Goal: Communication & Community: Answer question/provide support

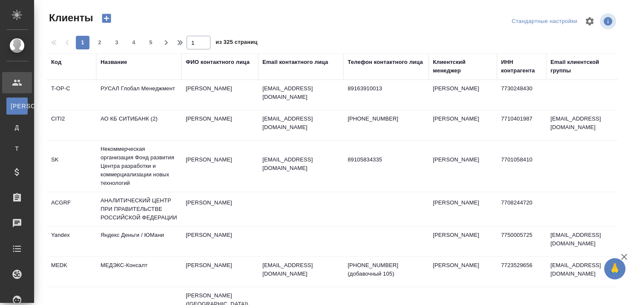
select select "RU"
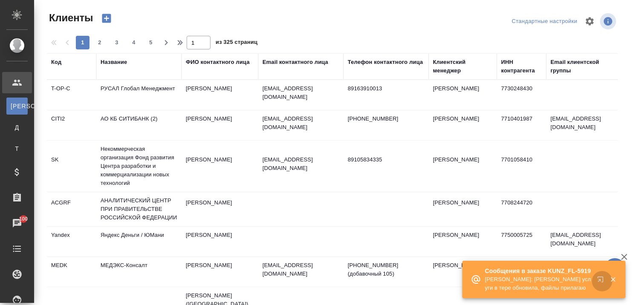
click at [601, 275] on button "button" at bounding box center [602, 281] width 20 height 20
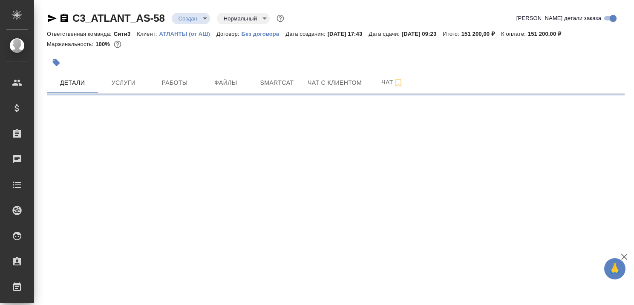
select select "RU"
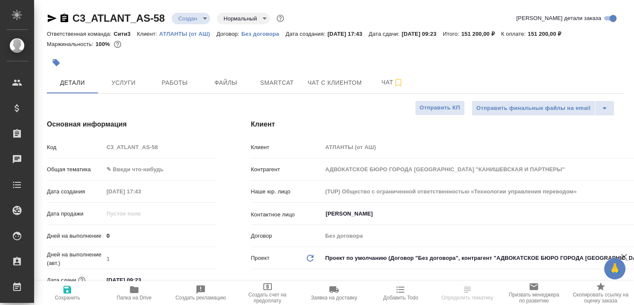
type textarea "x"
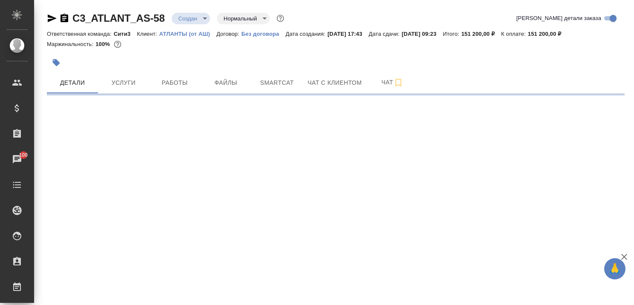
select select "RU"
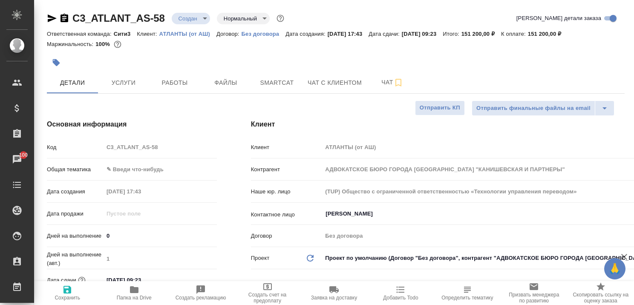
type textarea "x"
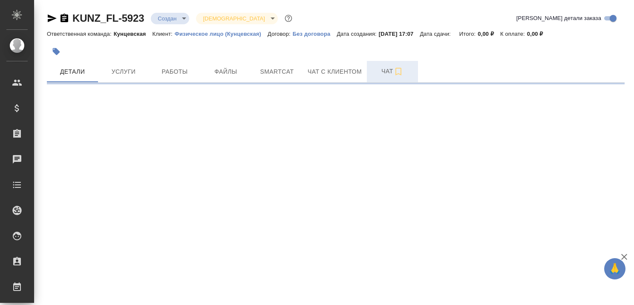
select select "RU"
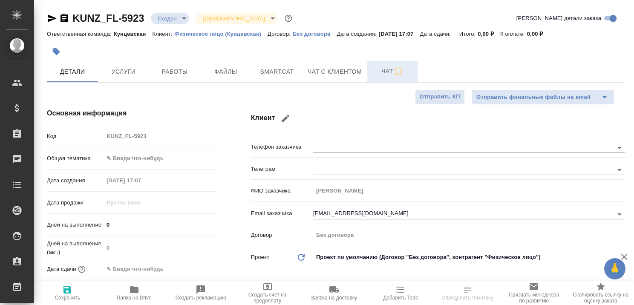
type textarea "x"
click at [386, 72] on span "Чат" at bounding box center [392, 71] width 41 height 11
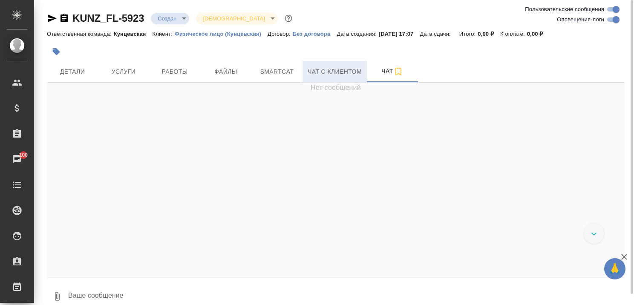
click at [332, 70] on span "Чат с клиентом" at bounding box center [335, 71] width 54 height 11
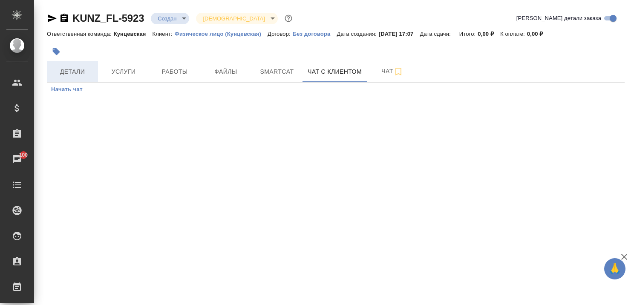
click at [74, 68] on span "Детали" at bounding box center [72, 71] width 41 height 11
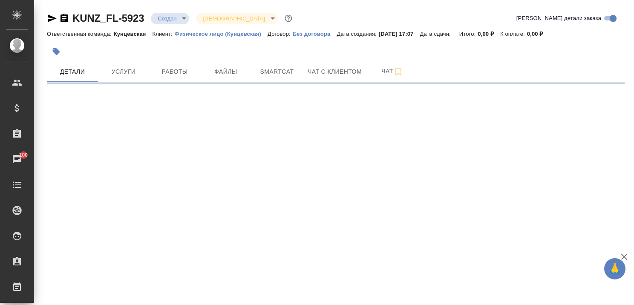
select select "RU"
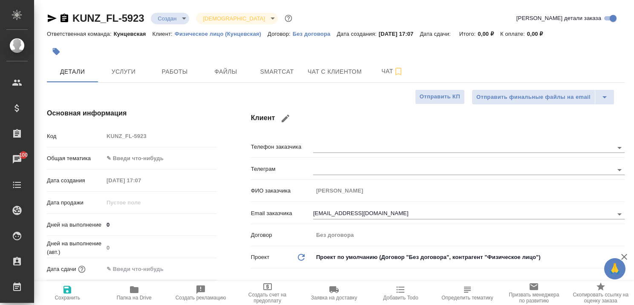
type textarea "x"
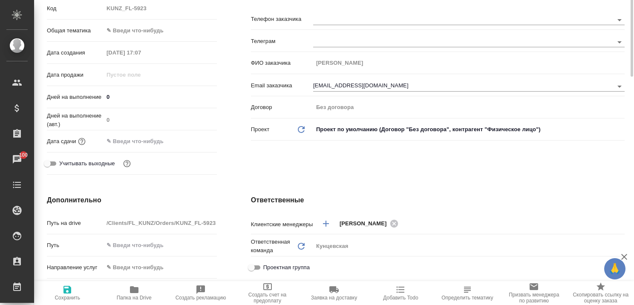
scroll to position [43, 0]
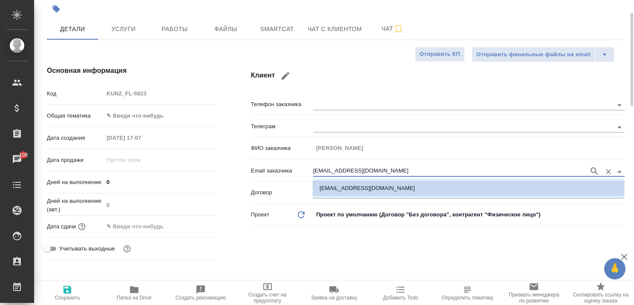
drag, startPoint x: 402, startPoint y: 169, endPoint x: 310, endPoint y: 167, distance: 92.5
click at [310, 167] on div "Email заказчика alsukulaxmetova4624@mail.ru" at bounding box center [438, 170] width 374 height 15
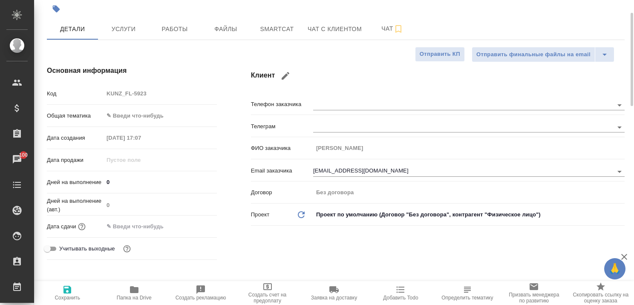
type textarea "x"
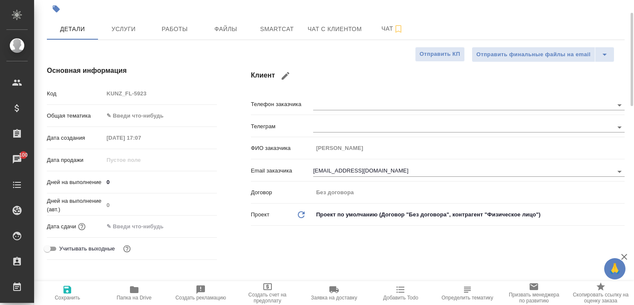
type textarea "x"
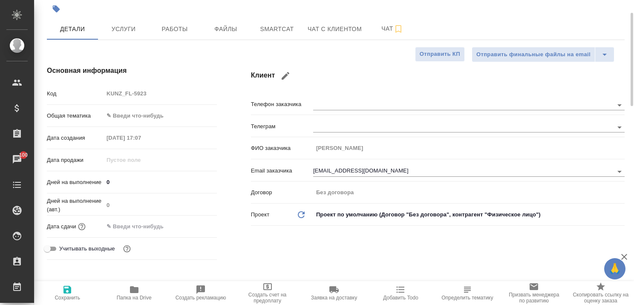
type textarea "x"
click at [332, 29] on span "Чат с клиентом" at bounding box center [335, 29] width 54 height 11
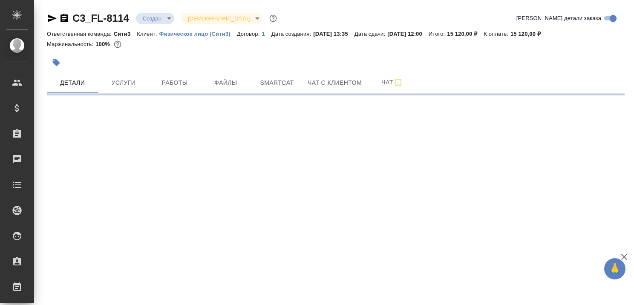
select select "RU"
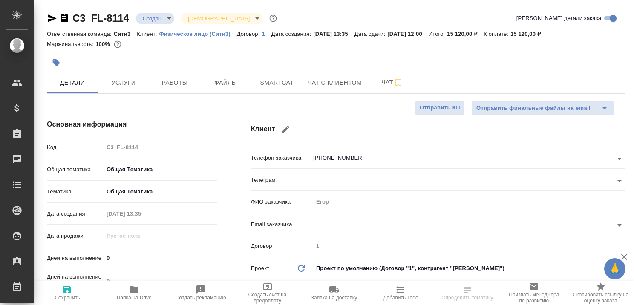
type textarea "x"
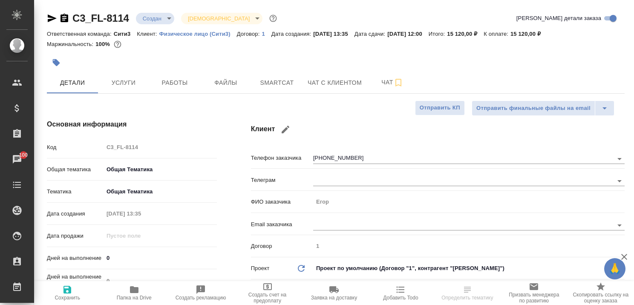
type textarea "x"
click at [329, 76] on button "Чат с клиентом" at bounding box center [335, 82] width 64 height 21
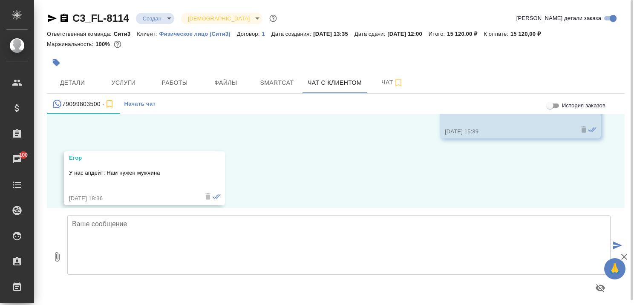
scroll to position [724, 0]
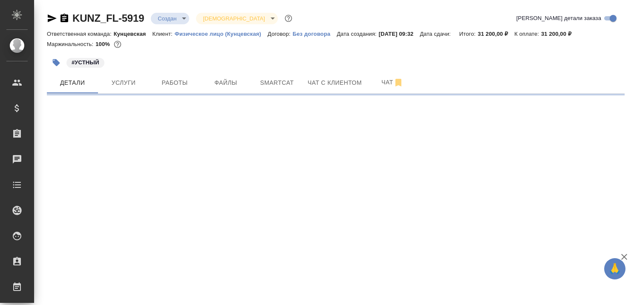
select select "RU"
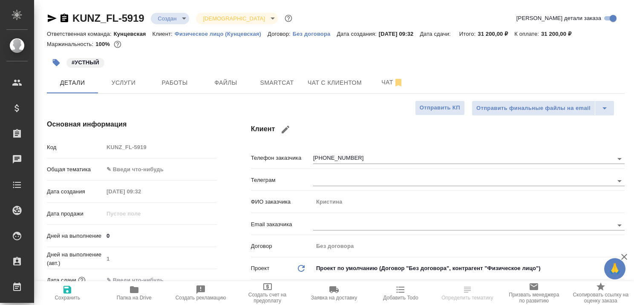
type textarea "x"
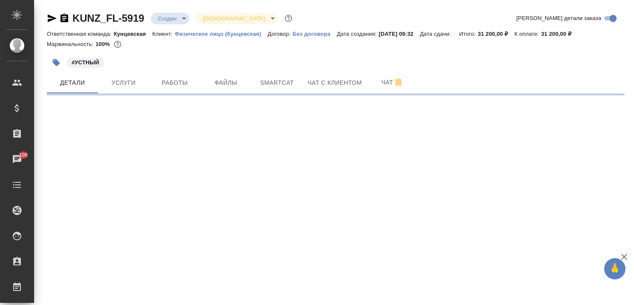
select select "RU"
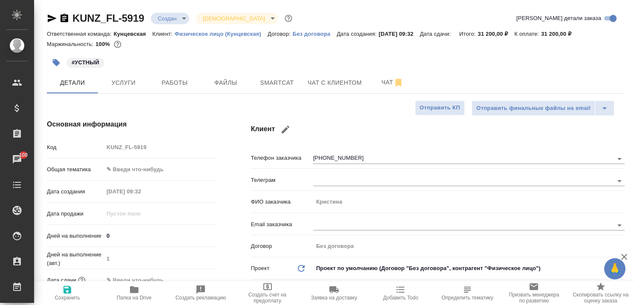
type textarea "x"
click at [330, 78] on span "Чат с клиентом" at bounding box center [335, 83] width 54 height 11
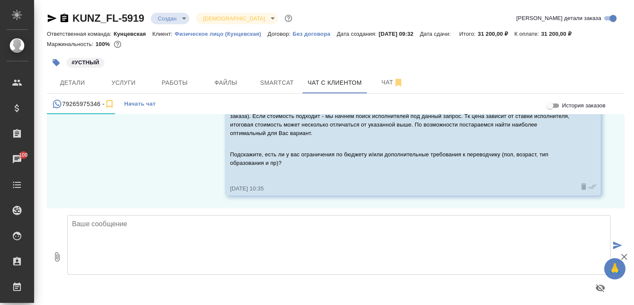
scroll to position [626, 0]
click at [387, 80] on span "Чат" at bounding box center [392, 82] width 41 height 11
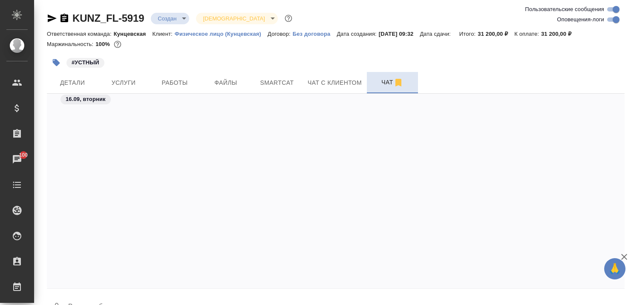
scroll to position [3800, 0]
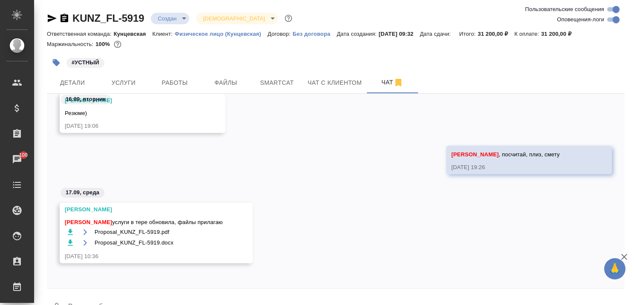
click at [69, 230] on icon "button" at bounding box center [70, 232] width 9 height 9
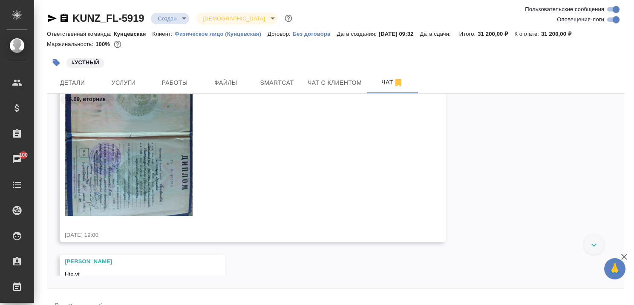
scroll to position [3821, 0]
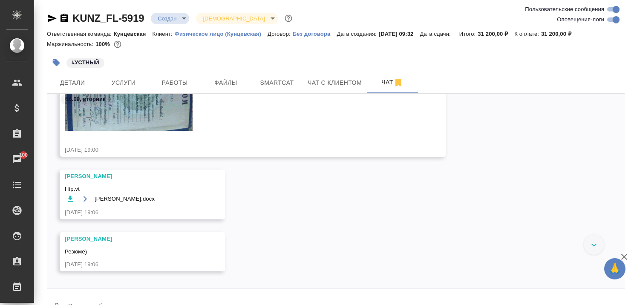
click at [70, 197] on icon "button" at bounding box center [70, 199] width 5 height 6
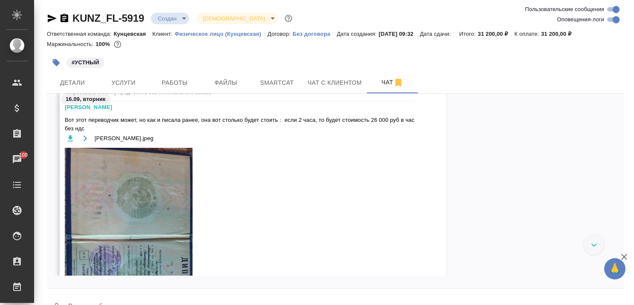
scroll to position [3608, 0]
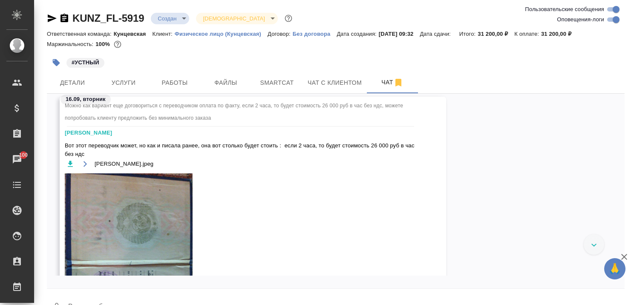
click at [69, 161] on icon "button" at bounding box center [70, 164] width 5 height 6
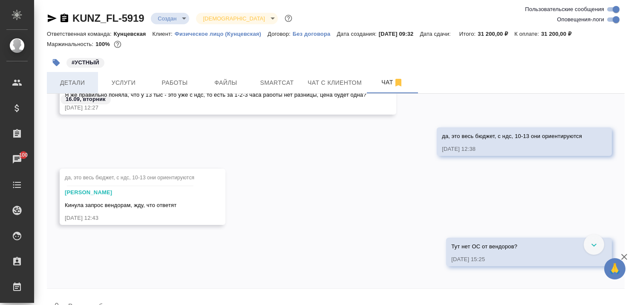
scroll to position [2662, 0]
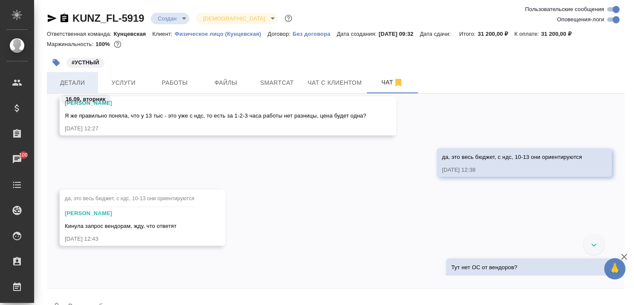
click at [64, 84] on span "Детали" at bounding box center [72, 83] width 41 height 11
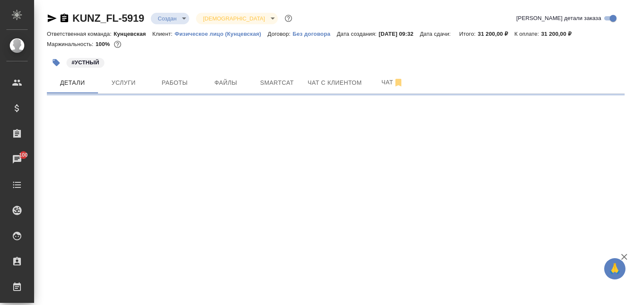
select select "RU"
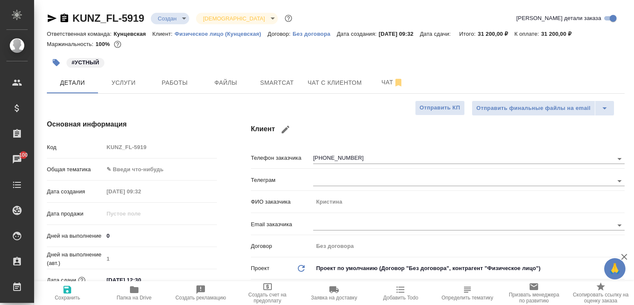
type textarea "x"
click at [334, 82] on span "Чат с клиентом" at bounding box center [335, 83] width 54 height 11
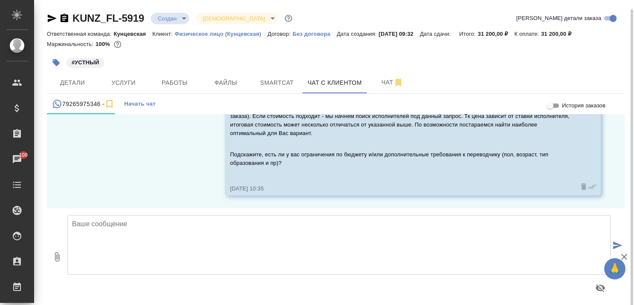
scroll to position [5, 0]
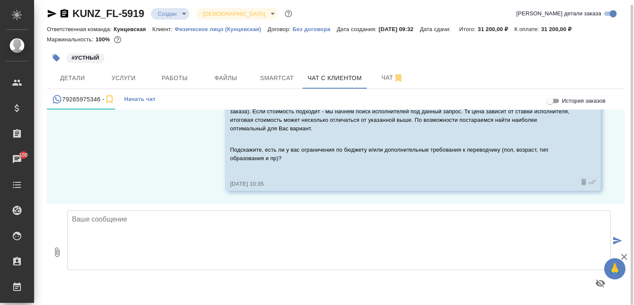
click at [248, 220] on textarea at bounding box center [338, 241] width 543 height 60
type textarea "Кристина, доброе утро! На"
click at [72, 80] on span "Детали" at bounding box center [72, 78] width 41 height 11
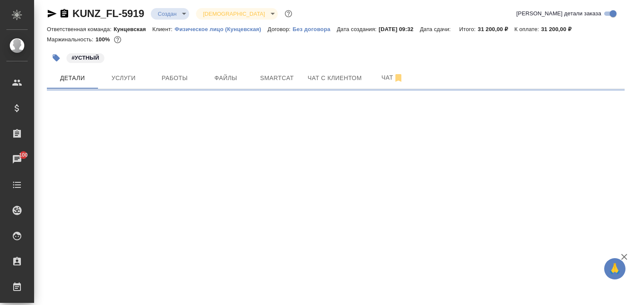
select select "RU"
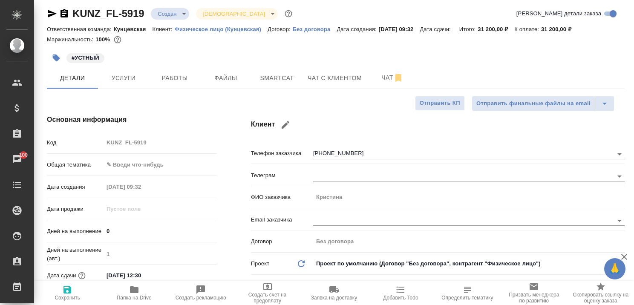
type textarea "x"
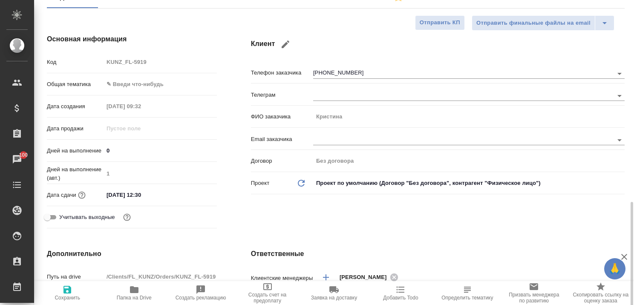
scroll to position [43, 0]
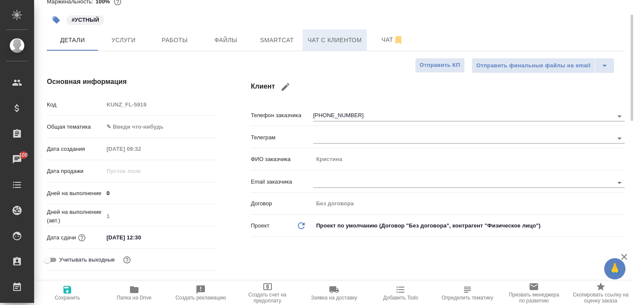
click at [322, 39] on span "Чат с клиентом" at bounding box center [335, 40] width 54 height 11
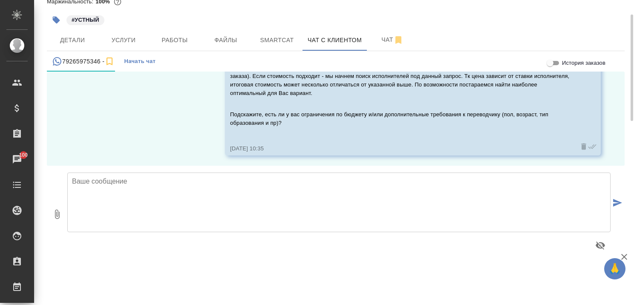
scroll to position [626, 0]
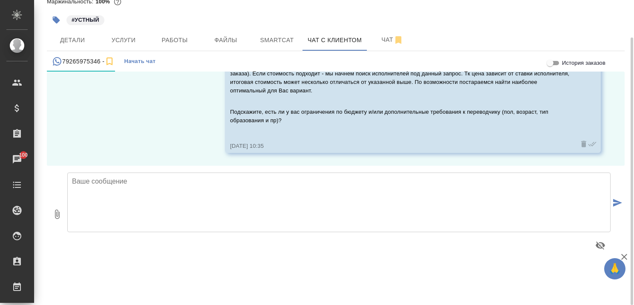
click at [182, 189] on textarea at bounding box center [338, 203] width 543 height 60
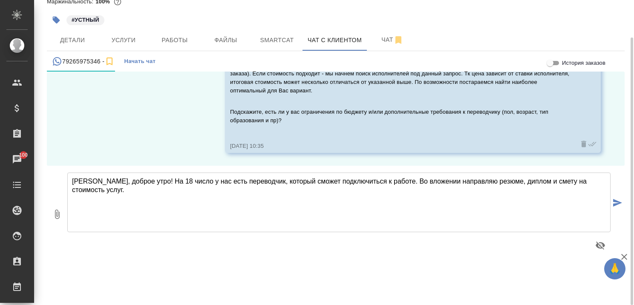
type textarea "[PERSON_NAME], доброе утро! На 18 число у нас есть переводчик, который сможет п…"
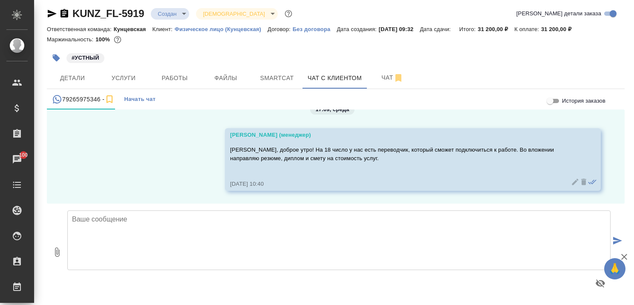
scroll to position [739, 0]
click at [57, 253] on icon "button" at bounding box center [57, 252] width 10 height 10
type input "C:\fakepath\Екатерина тур_диплом.jpeg"
click at [613, 240] on icon "submit" at bounding box center [617, 241] width 9 height 8
click at [625, 256] on icon "button" at bounding box center [624, 257] width 6 height 6
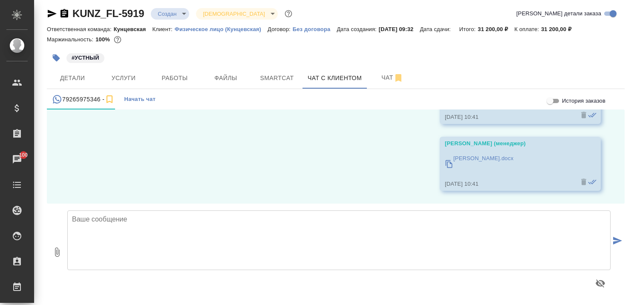
scroll to position [909, 0]
click at [61, 252] on icon "button" at bounding box center [57, 252] width 10 height 10
type input "C:\fakepath\Proposal_KUNZ_FL-5919.pdf"
click at [613, 238] on icon "submit" at bounding box center [617, 241] width 9 height 8
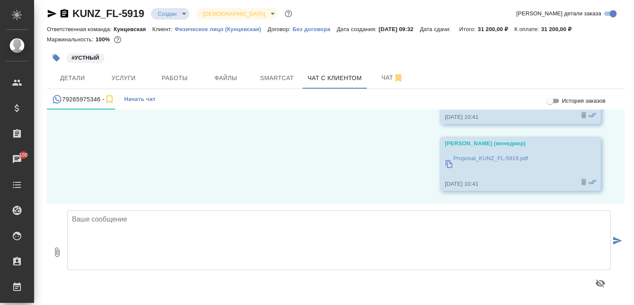
click at [385, 223] on textarea at bounding box center [338, 241] width 543 height 60
type textarea "Ожидаем Вашего решения."
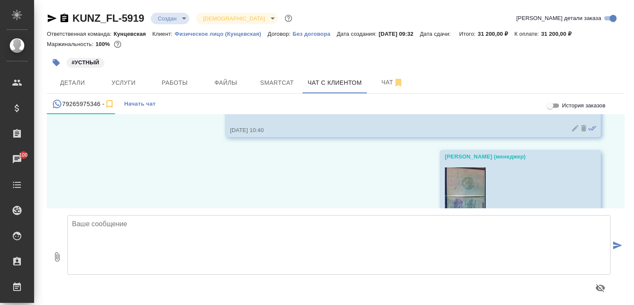
scroll to position [787, 0]
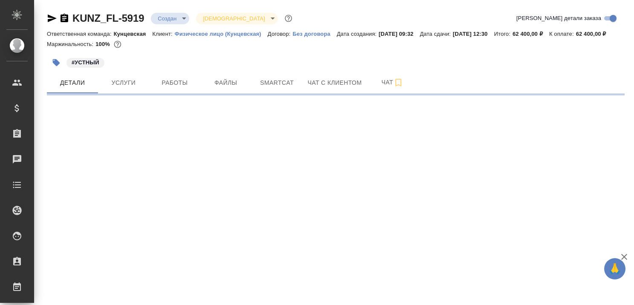
select select "RU"
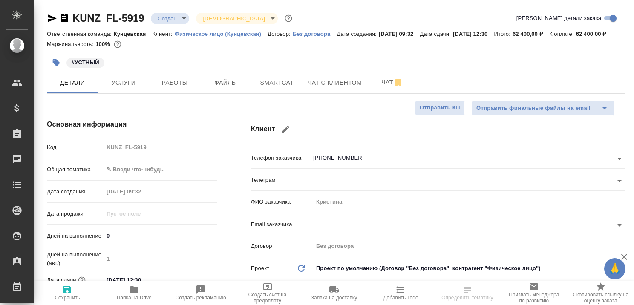
type textarea "x"
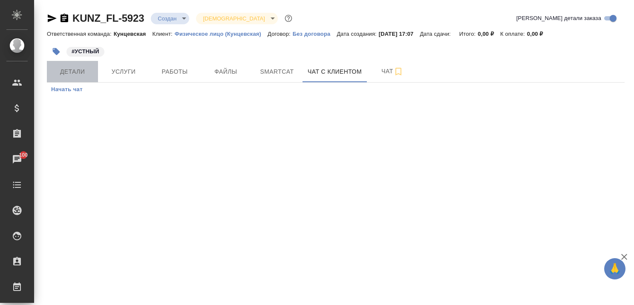
click at [75, 69] on span "Детали" at bounding box center [72, 71] width 41 height 11
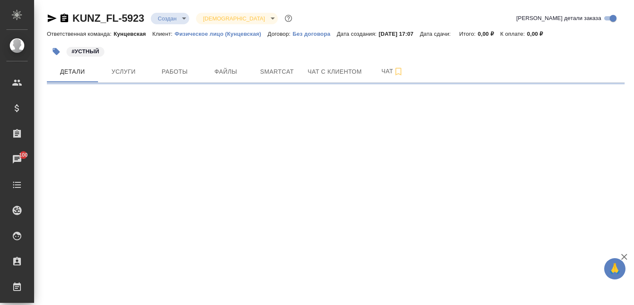
select select "RU"
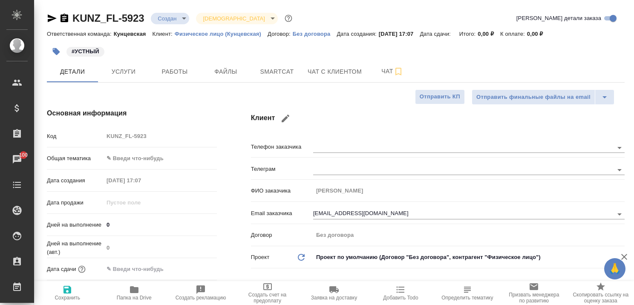
type textarea "x"
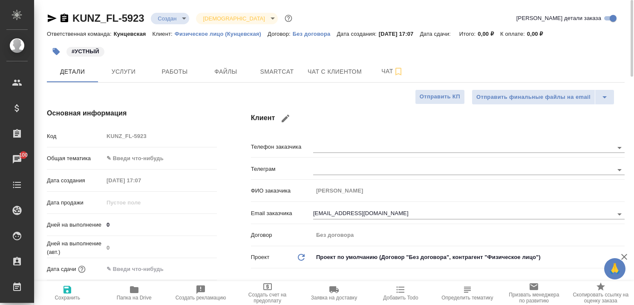
type textarea "x"
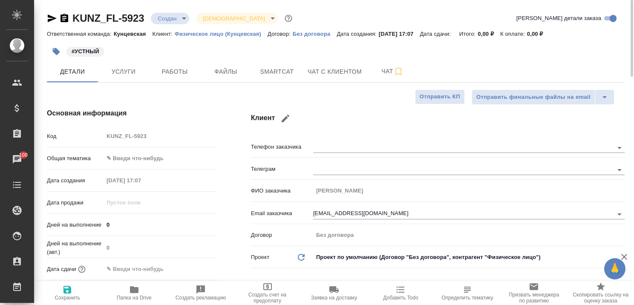
type textarea "x"
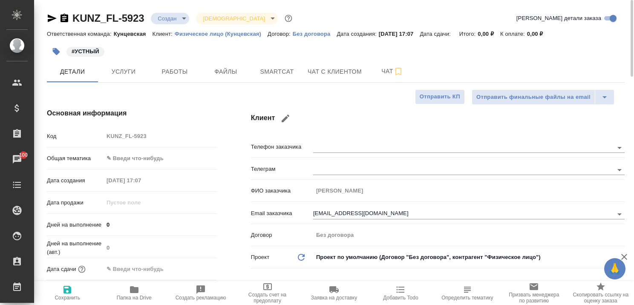
type textarea "x"
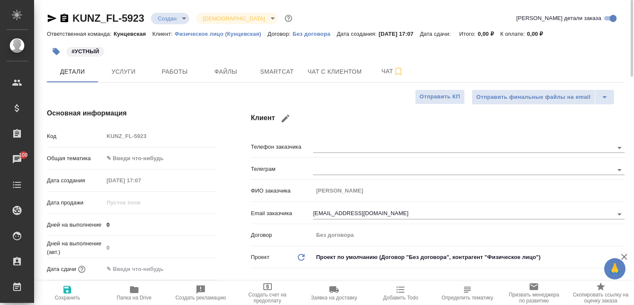
type textarea "x"
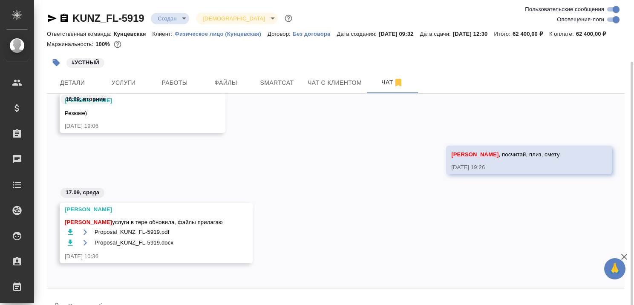
scroll to position [32, 0]
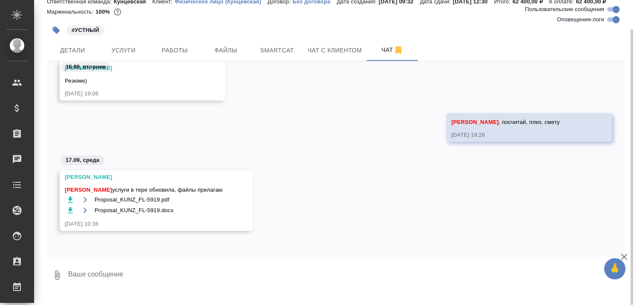
click at [179, 271] on textarea at bounding box center [345, 275] width 557 height 29
type textarea "Все забрала, отправила, спасибо."
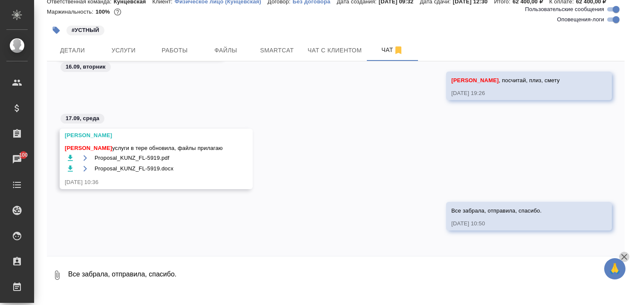
click at [622, 256] on icon "button" at bounding box center [624, 257] width 10 height 10
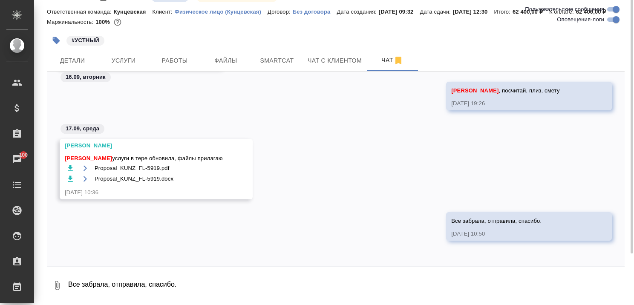
scroll to position [0, 0]
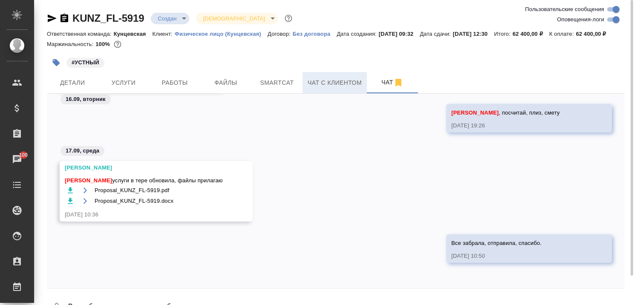
click at [338, 88] on span "Чат с клиентом" at bounding box center [335, 83] width 54 height 11
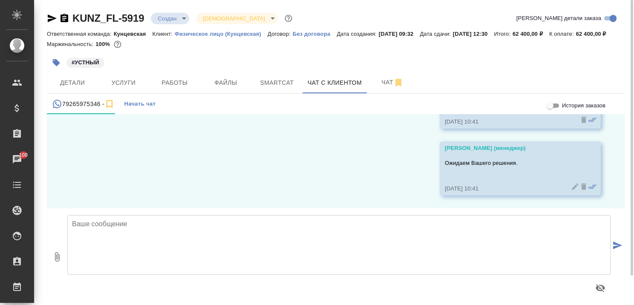
scroll to position [1043, 0]
